Goal: Information Seeking & Learning: Learn about a topic

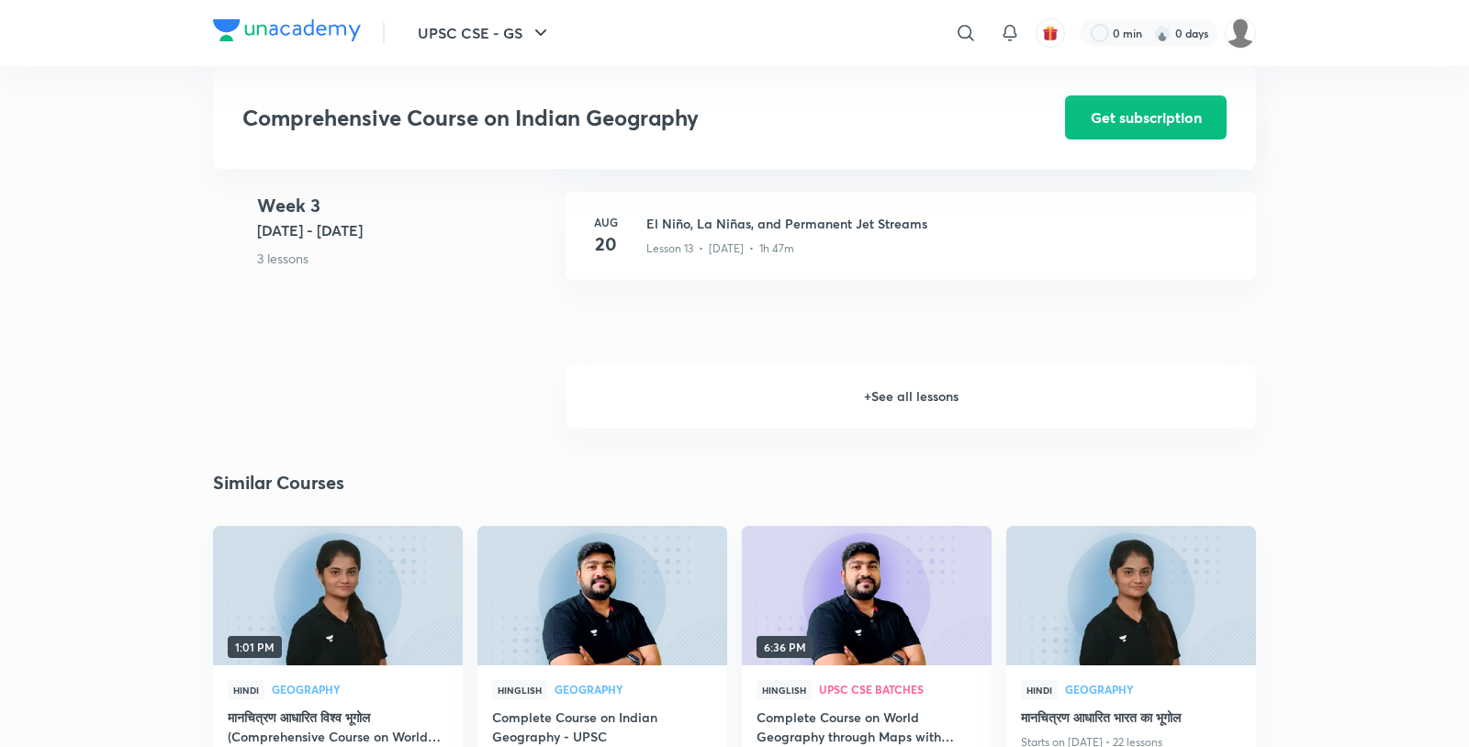
scroll to position [2329, 0]
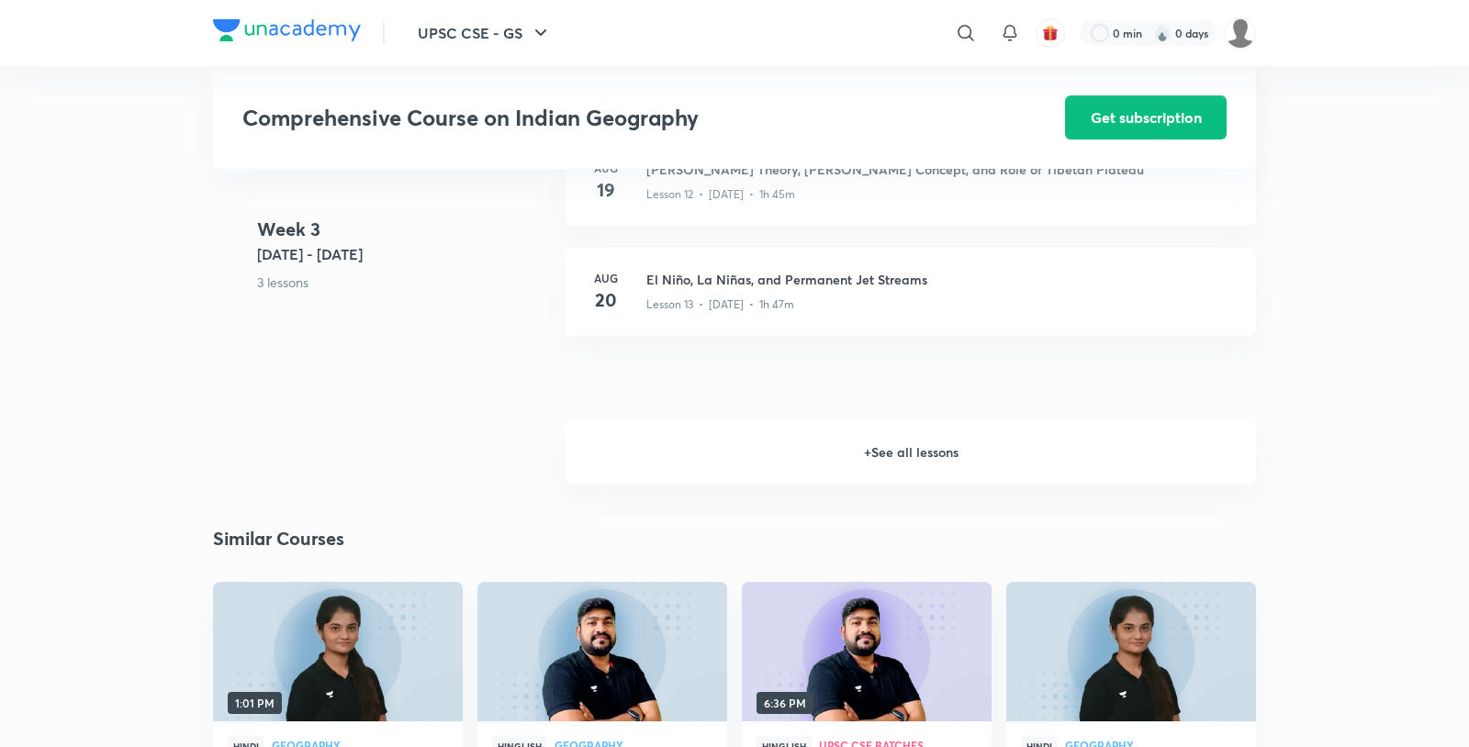
click at [847, 420] on h6 "+ See all lessons" at bounding box center [910, 452] width 690 height 64
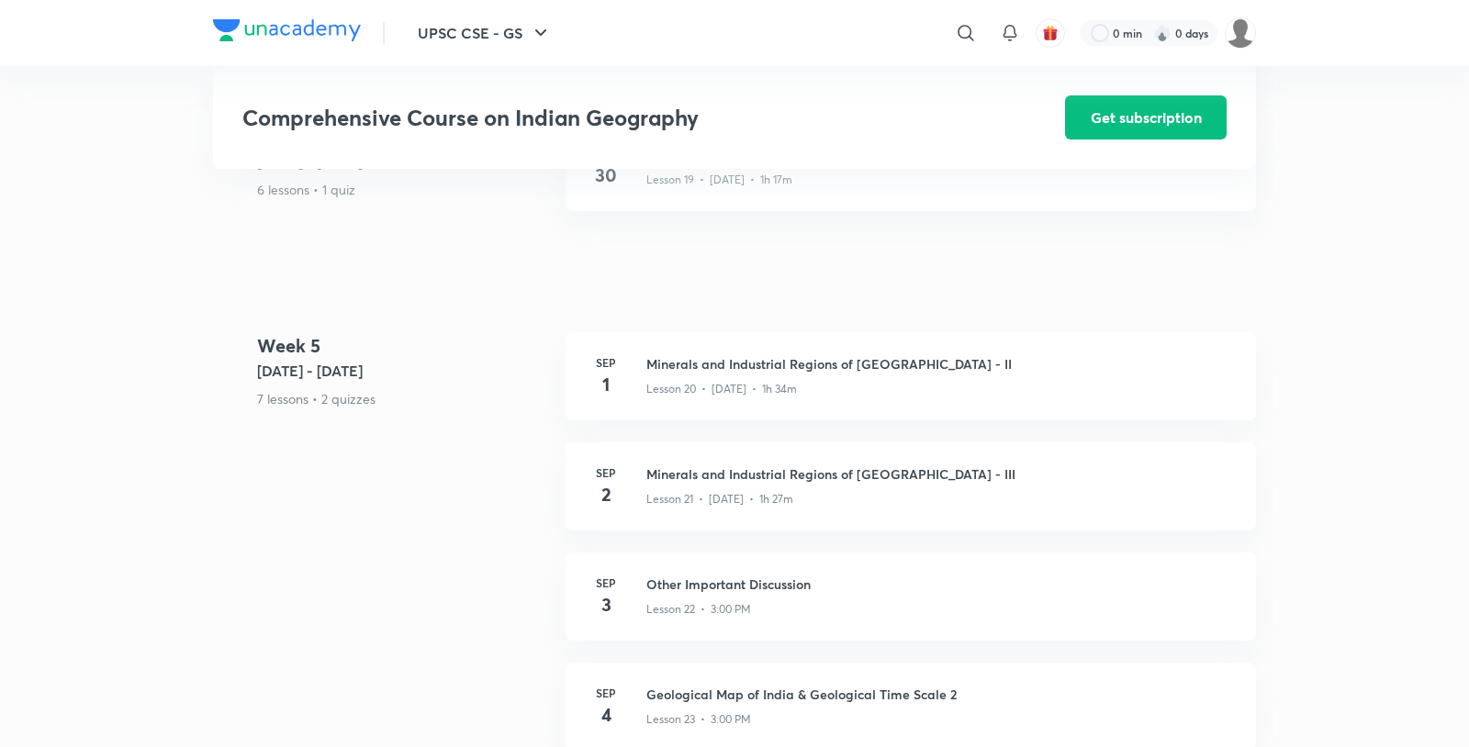
scroll to position [3344, 0]
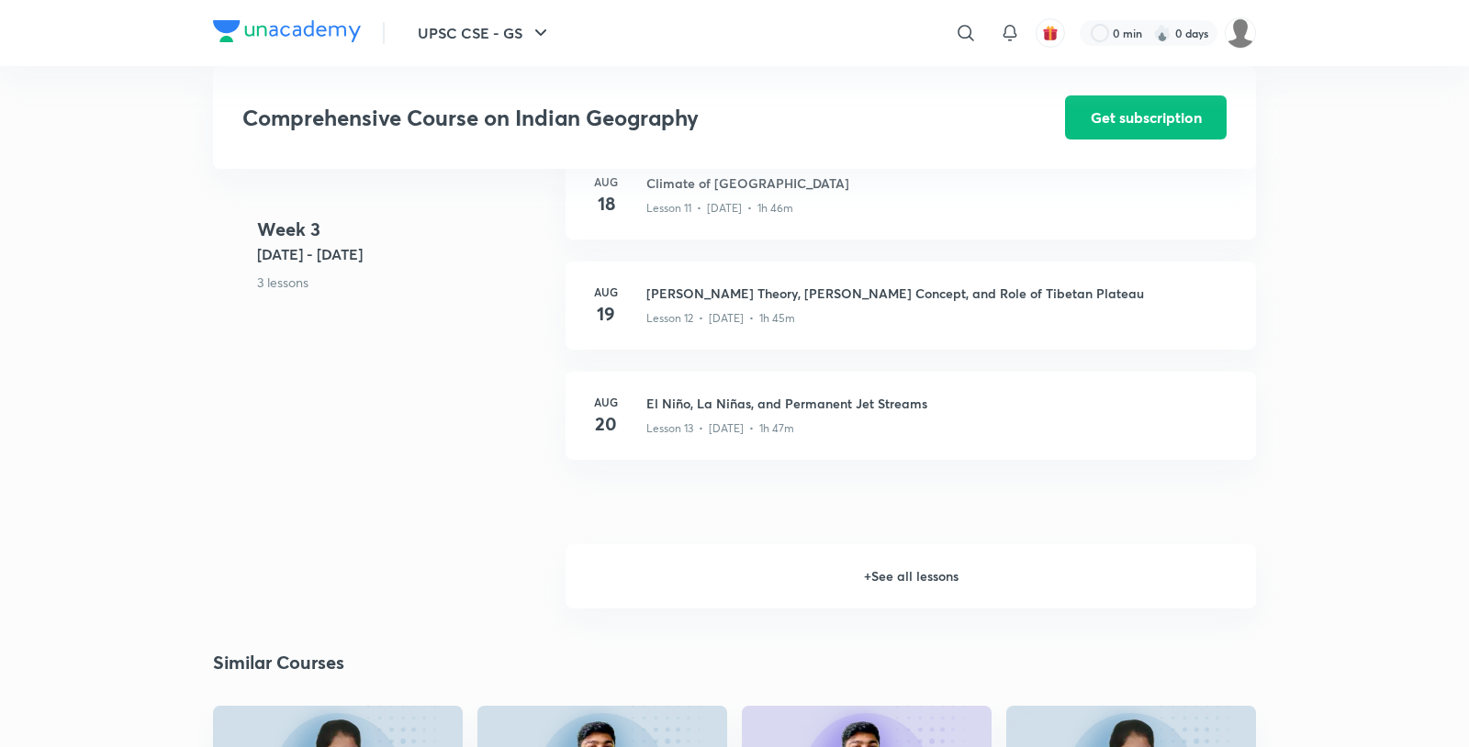
scroll to position [2406, 0]
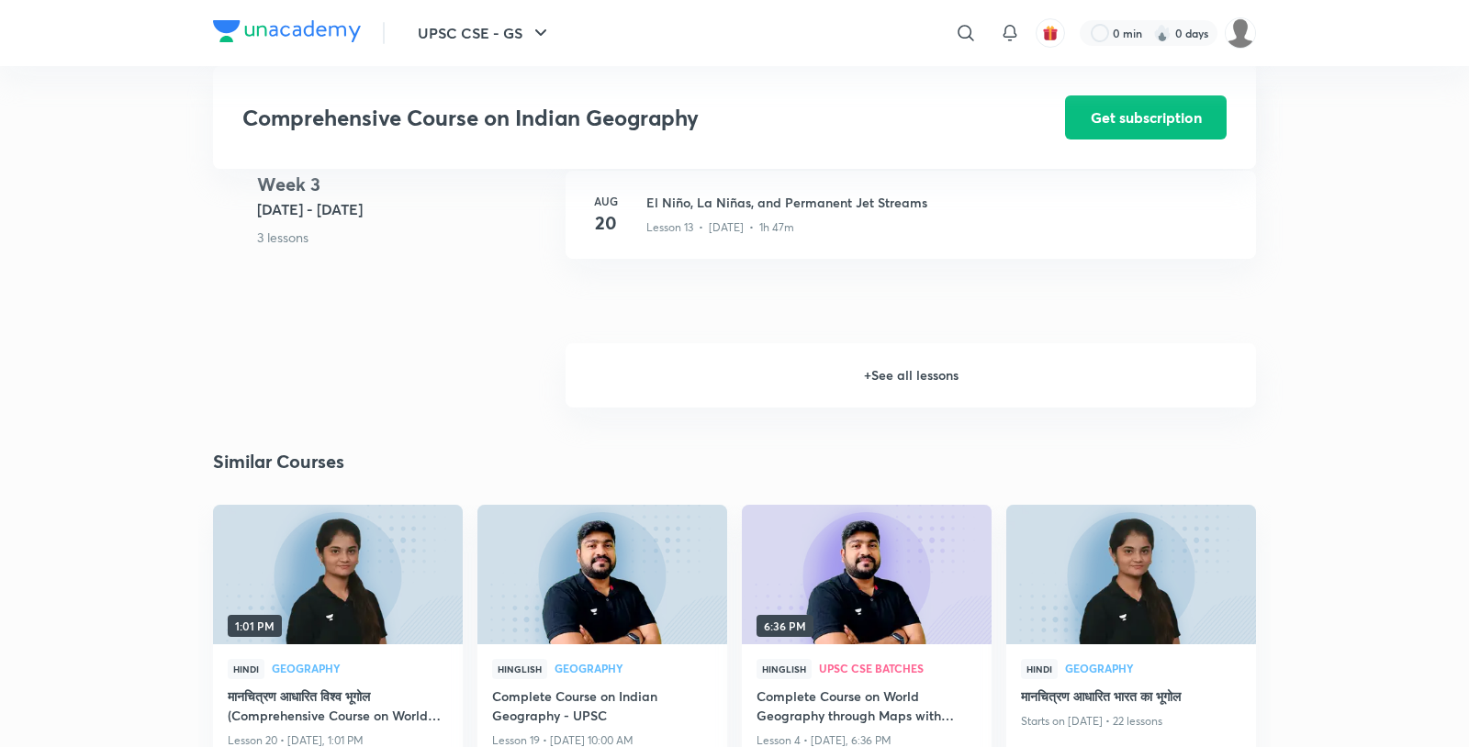
click at [897, 343] on h6 "+ See all lessons" at bounding box center [910, 375] width 690 height 64
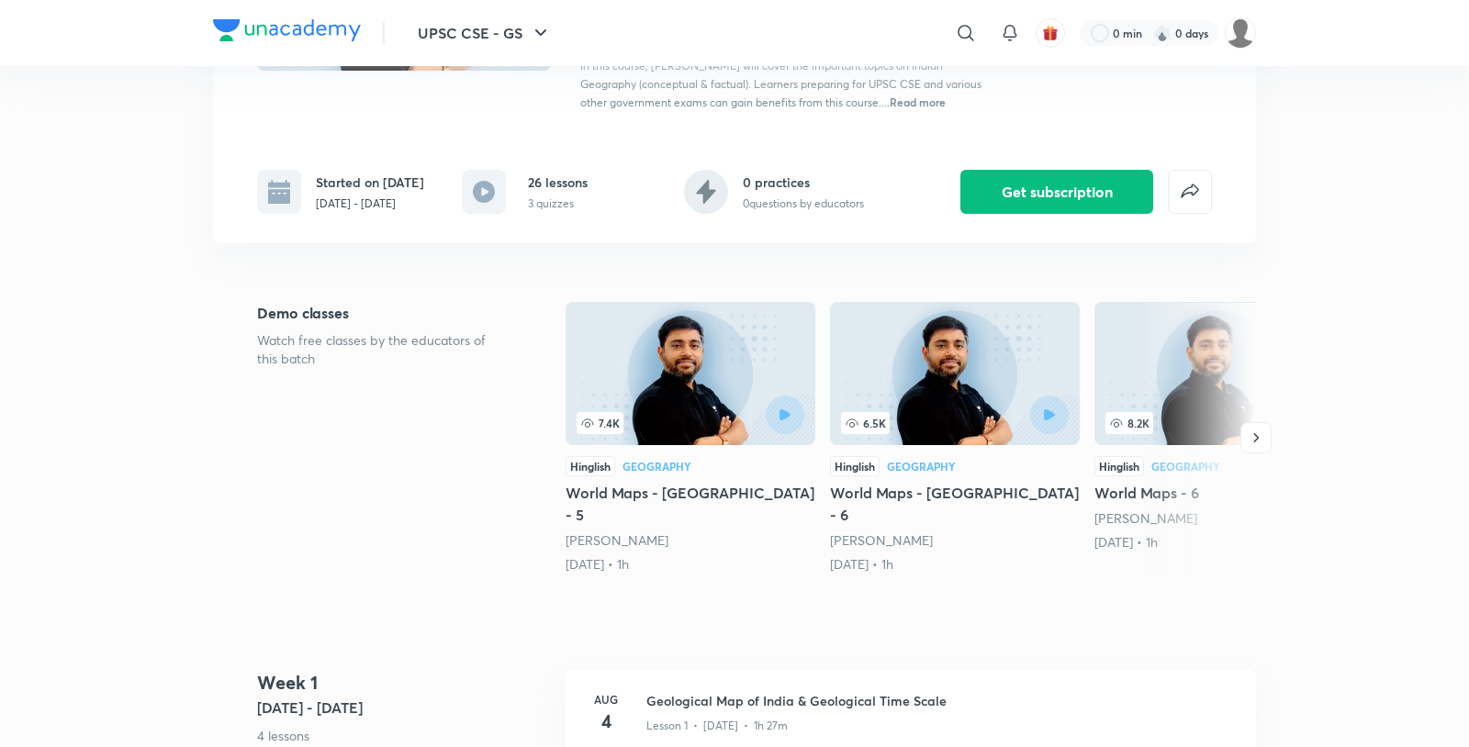
scroll to position [149, 0]
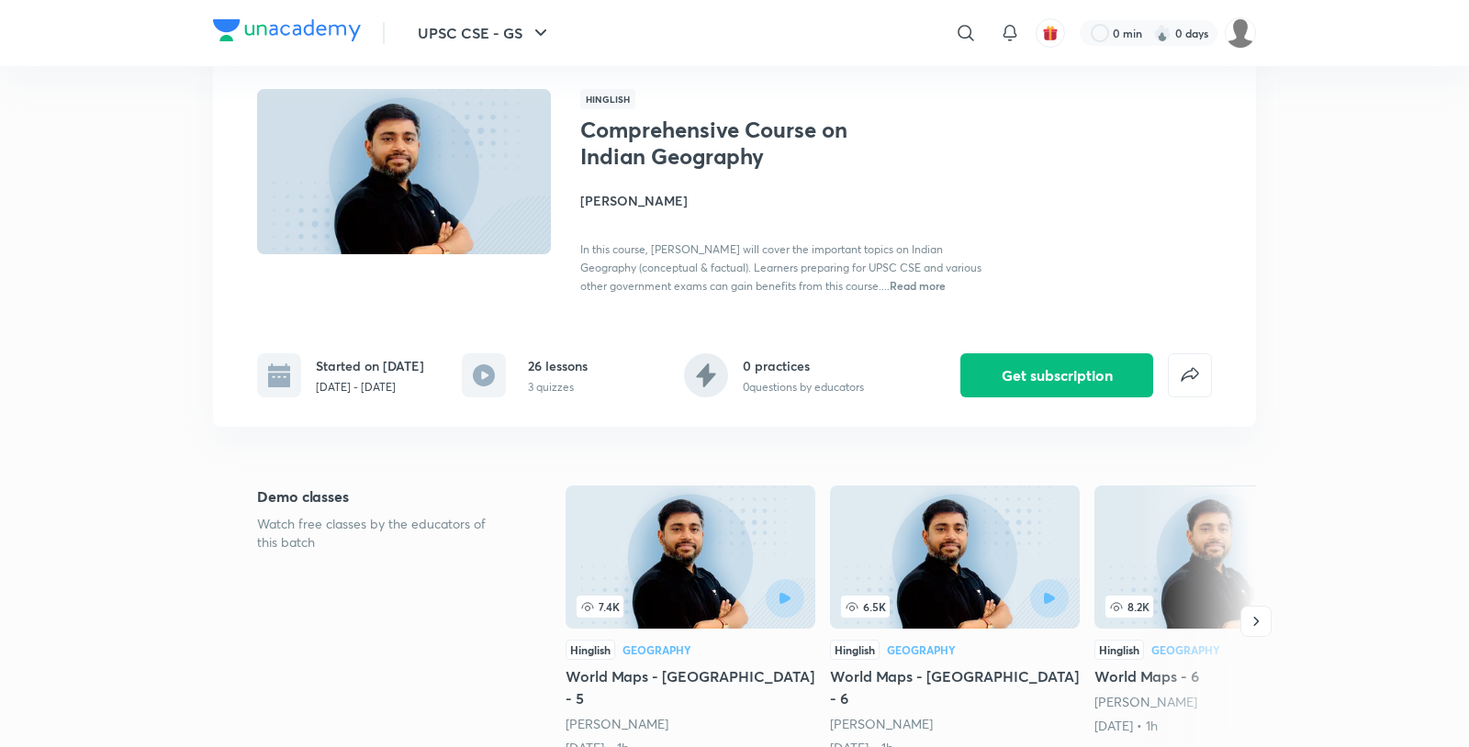
click at [565, 379] on p "3 quizzes" at bounding box center [558, 387] width 60 height 17
click at [495, 353] on rect at bounding box center [484, 375] width 44 height 44
click at [484, 364] on icon at bounding box center [484, 375] width 22 height 22
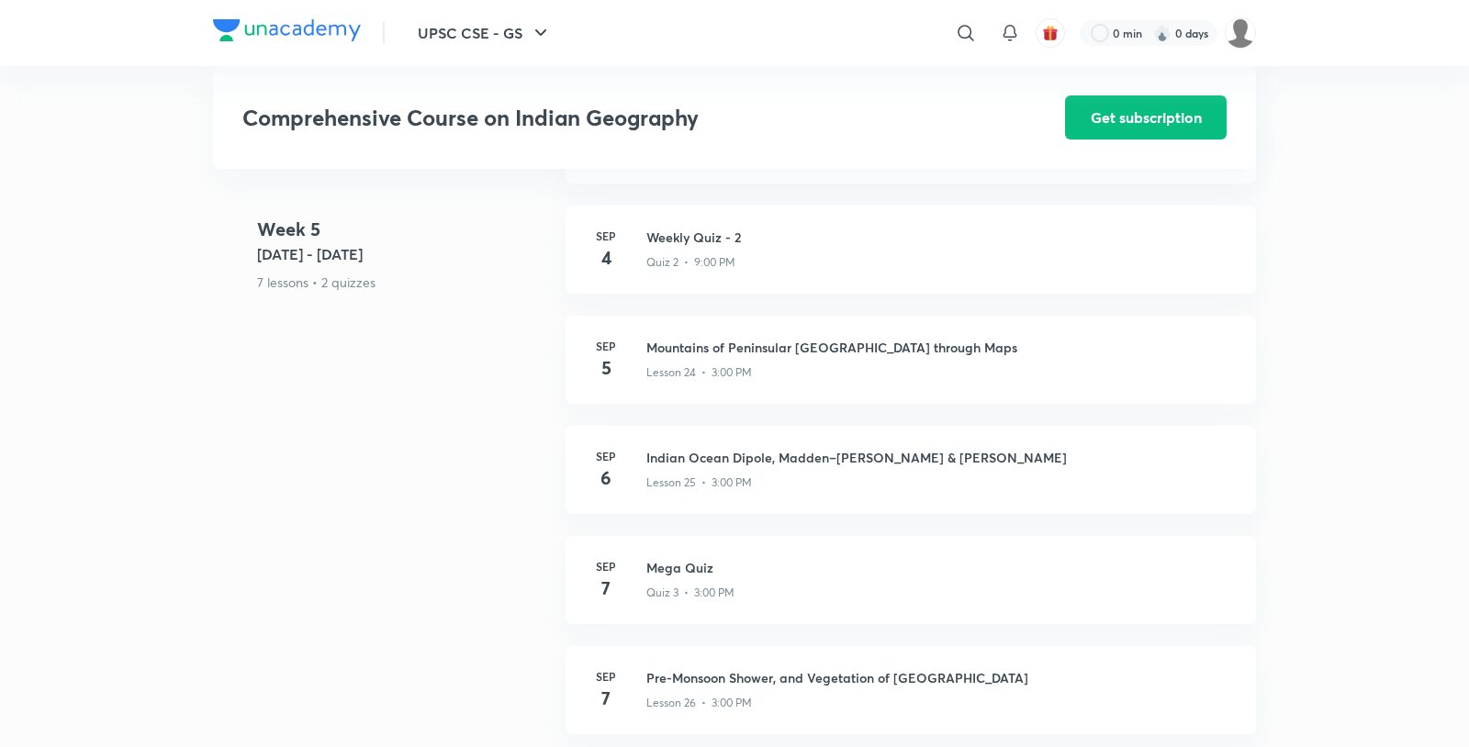
scroll to position [3670, 0]
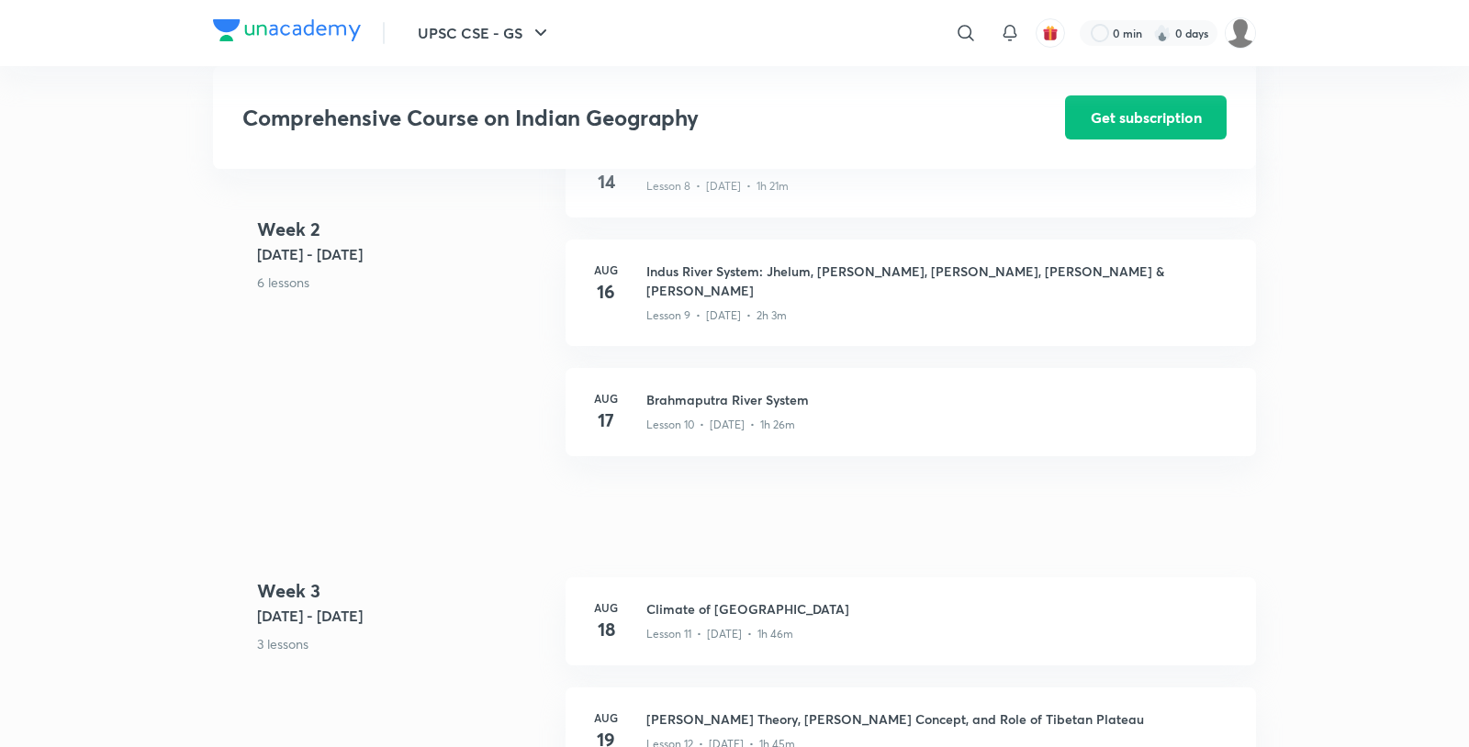
scroll to position [2217, 0]
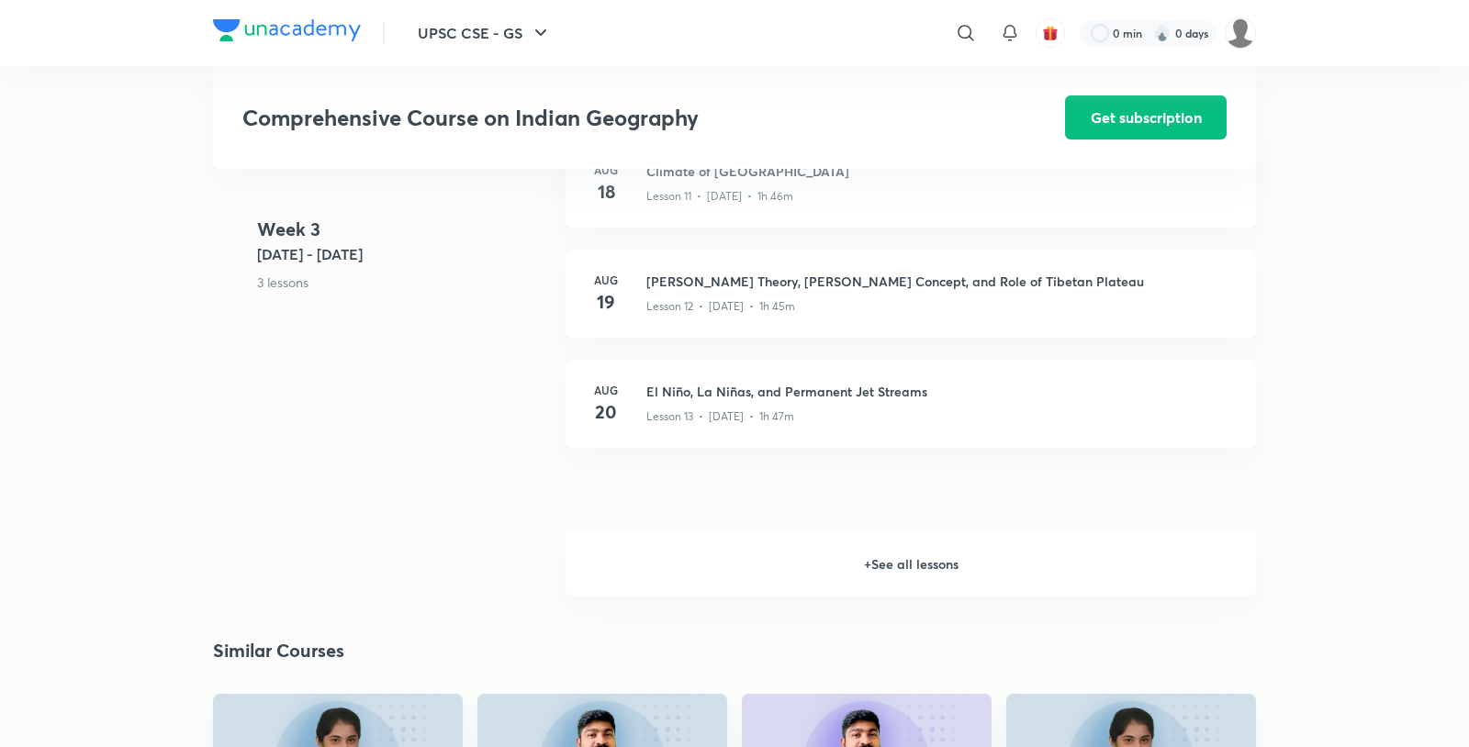
click at [968, 532] on h6 "+ See all lessons" at bounding box center [910, 564] width 690 height 64
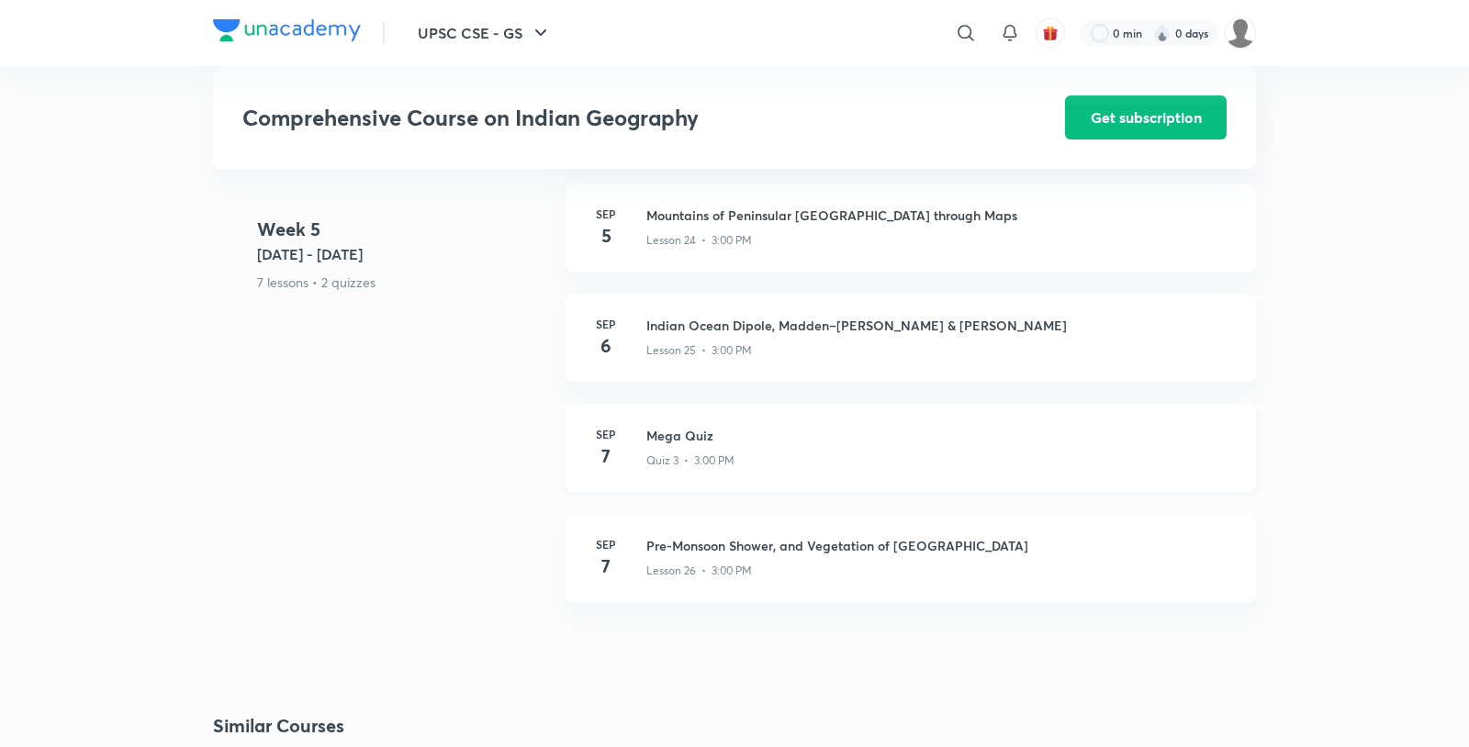
scroll to position [4043, 0]
